Goal: Transaction & Acquisition: Purchase product/service

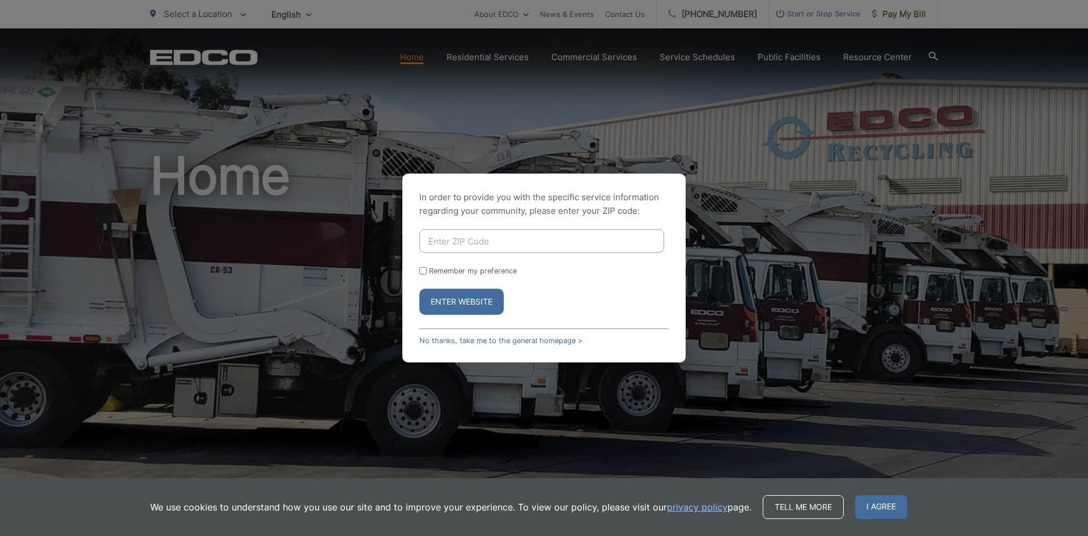
click at [559, 239] on input "Enter ZIP Code" at bounding box center [541, 241] width 245 height 24
type input "92021"
click at [439, 274] on label "Remember my preference" at bounding box center [473, 270] width 88 height 9
click at [427, 274] on input "Remember my preference" at bounding box center [422, 270] width 7 height 7
checkbox input "true"
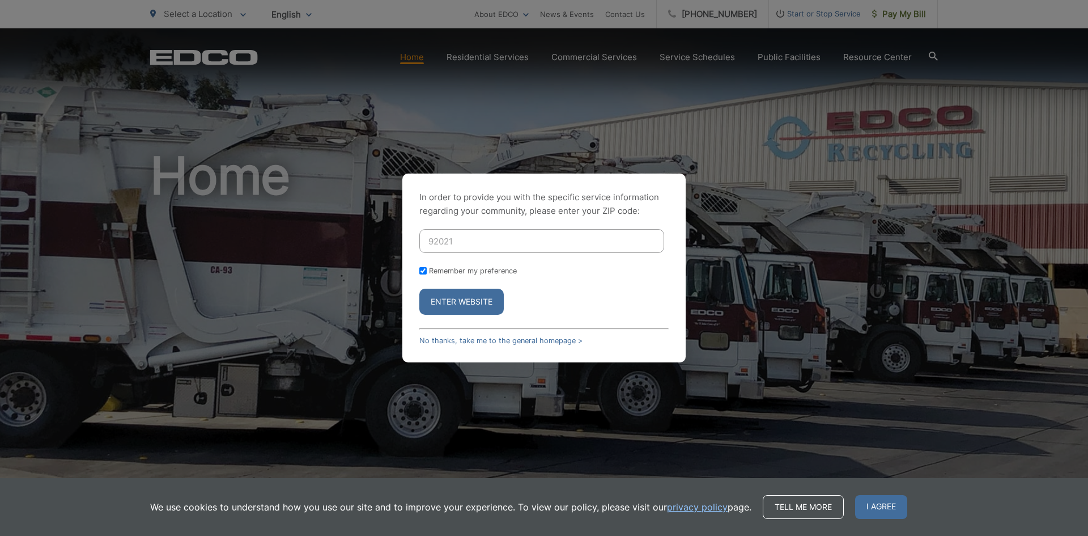
click at [463, 243] on input "92021" at bounding box center [541, 241] width 245 height 24
click at [464, 242] on input "92021" at bounding box center [541, 241] width 245 height 24
type input "92040"
click at [419, 288] on button "Enter Website" at bounding box center [461, 301] width 84 height 26
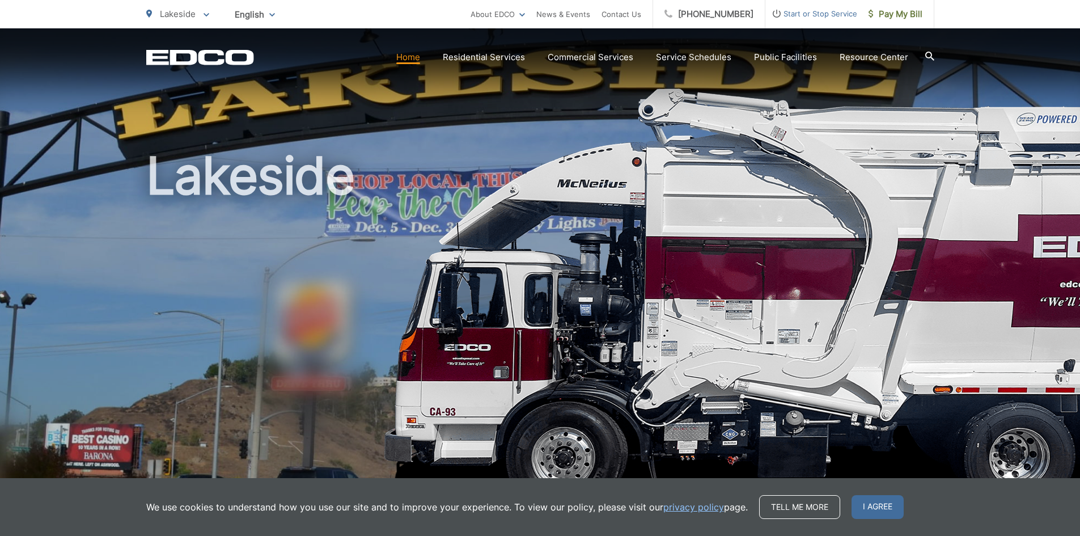
click at [822, 16] on span "Start or Stop Service" at bounding box center [811, 14] width 92 height 14
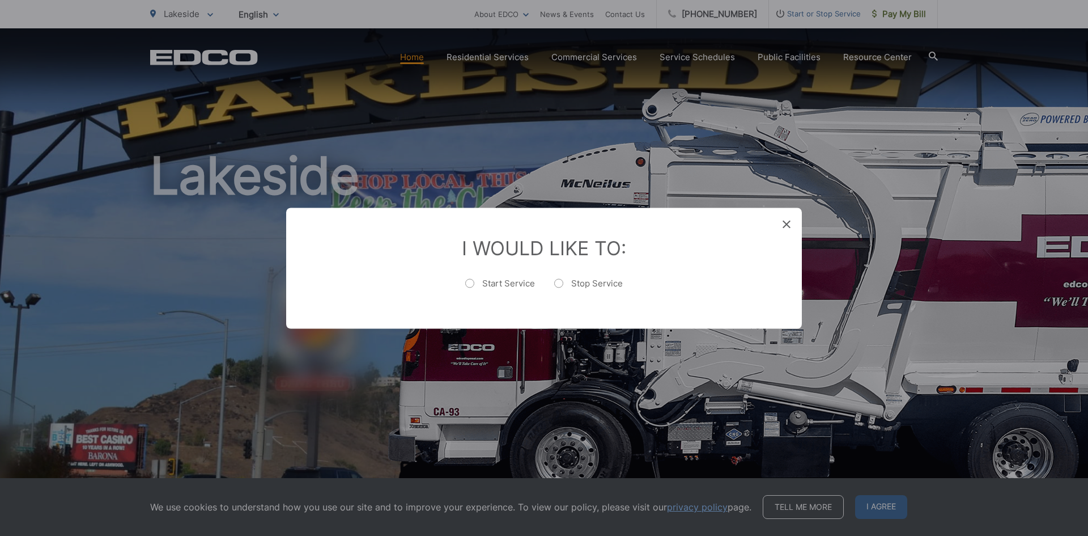
click at [785, 227] on icon at bounding box center [787, 224] width 8 height 8
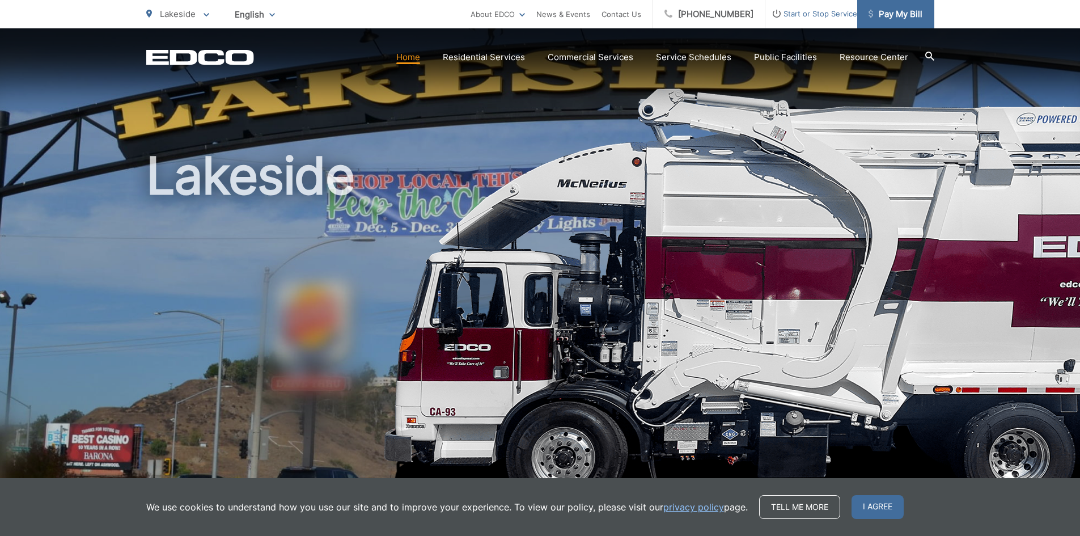
click at [890, 11] on span "Pay My Bill" at bounding box center [895, 14] width 54 height 14
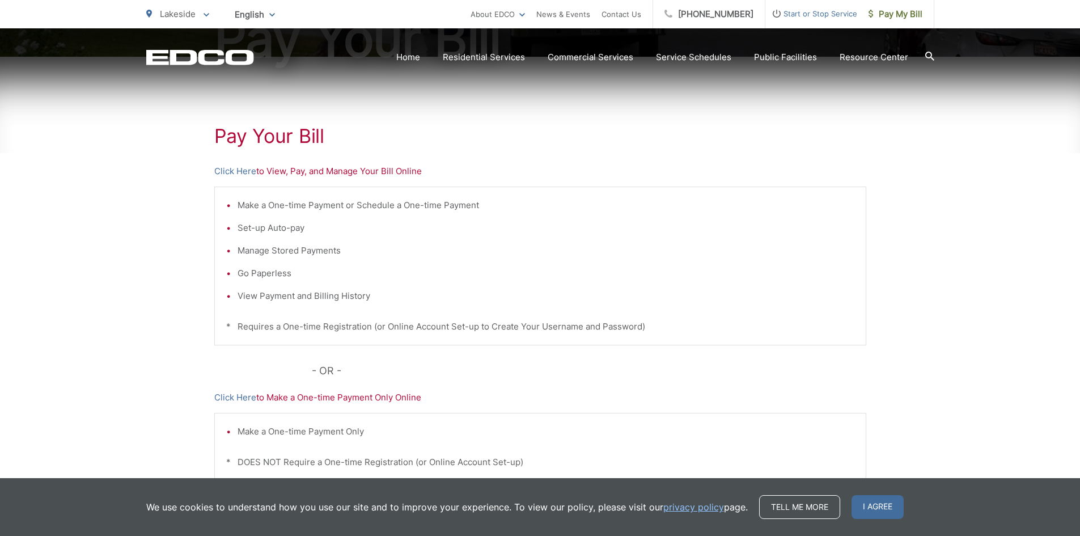
scroll to position [270, 0]
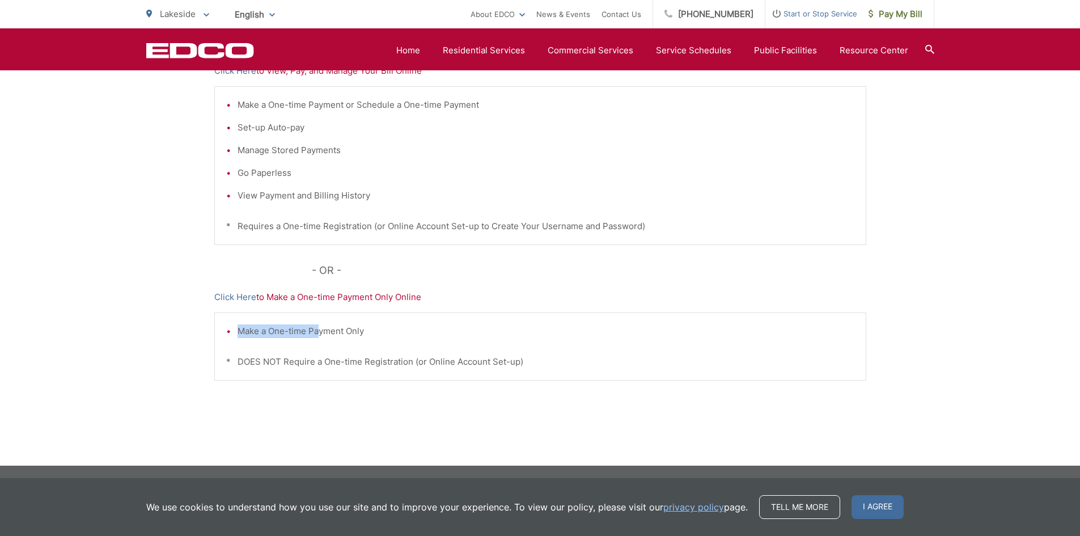
drag, startPoint x: 231, startPoint y: 333, endPoint x: 460, endPoint y: 347, distance: 229.4
click at [460, 347] on div "Make a One-time Payment Only * DOES NOT Require a One-time Registration (or Onl…" at bounding box center [540, 346] width 652 height 68
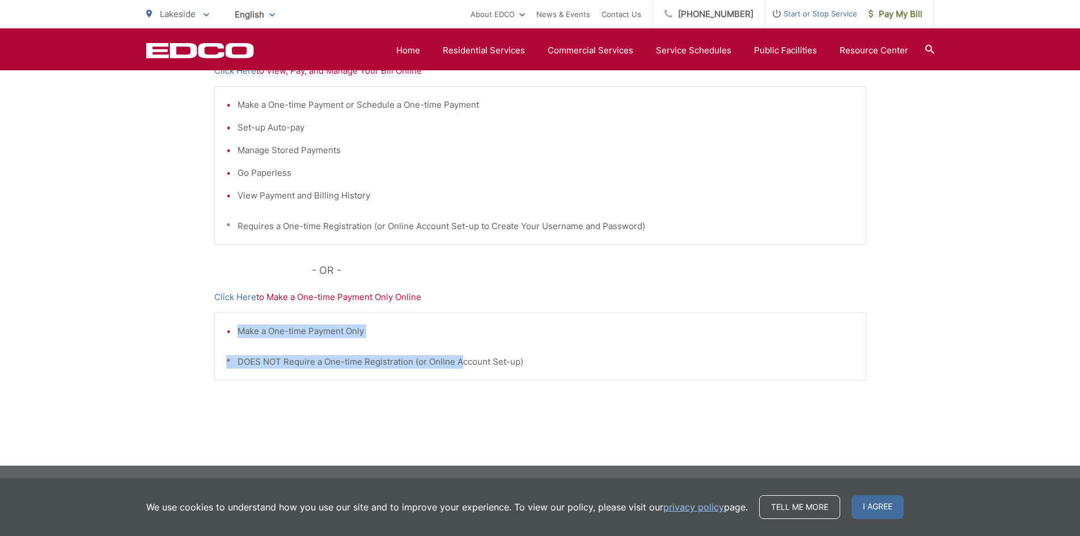
click at [462, 346] on div "Make a One-time Payment Only * DOES NOT Require a One-time Registration (or Onl…" at bounding box center [540, 346] width 652 height 68
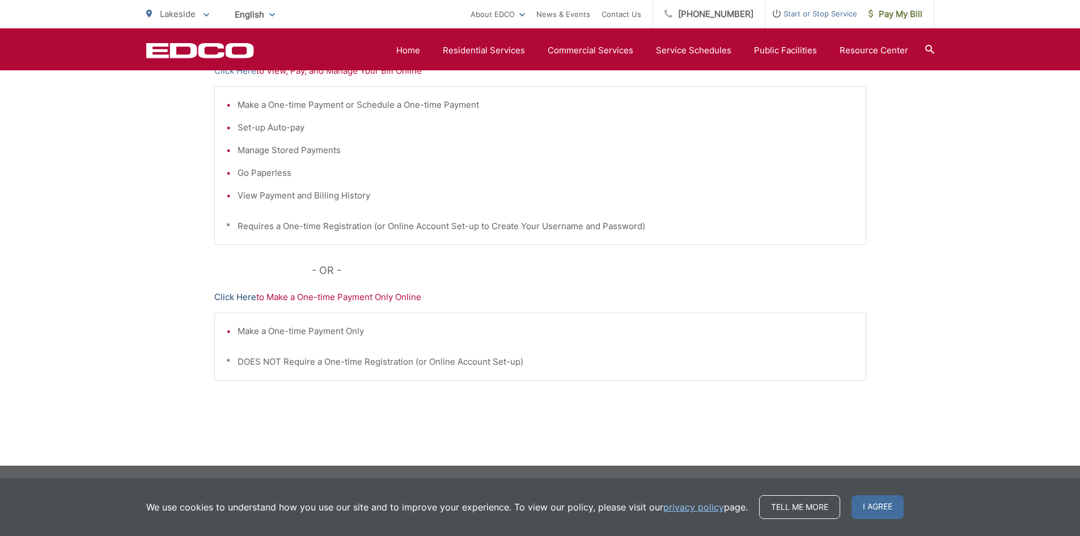
click at [233, 295] on link "Click Here" at bounding box center [235, 297] width 42 height 14
click at [943, 150] on div "Pay Your Bill Click Here to View, Pay, and Manage Your Bill Online Make a One-t…" at bounding box center [540, 210] width 1080 height 509
